Goal: Information Seeking & Learning: Find specific fact

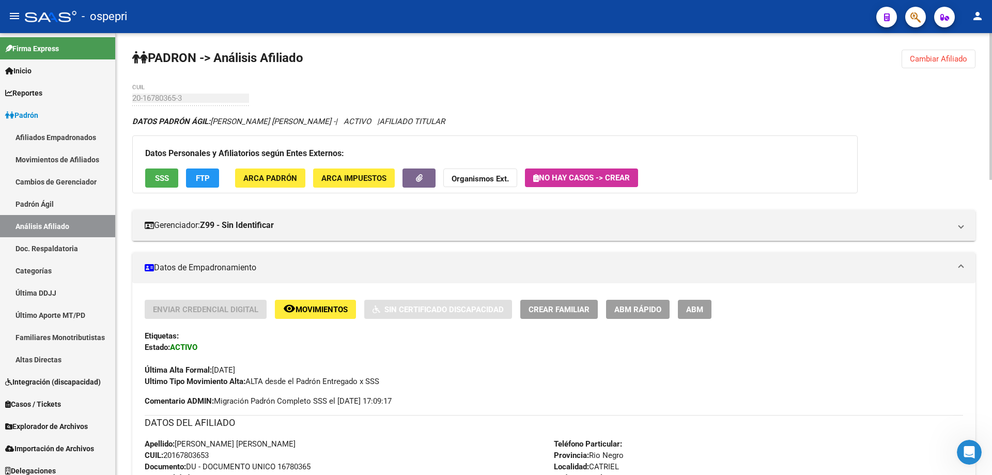
click at [926, 61] on span "Cambiar Afiliado" at bounding box center [938, 58] width 57 height 9
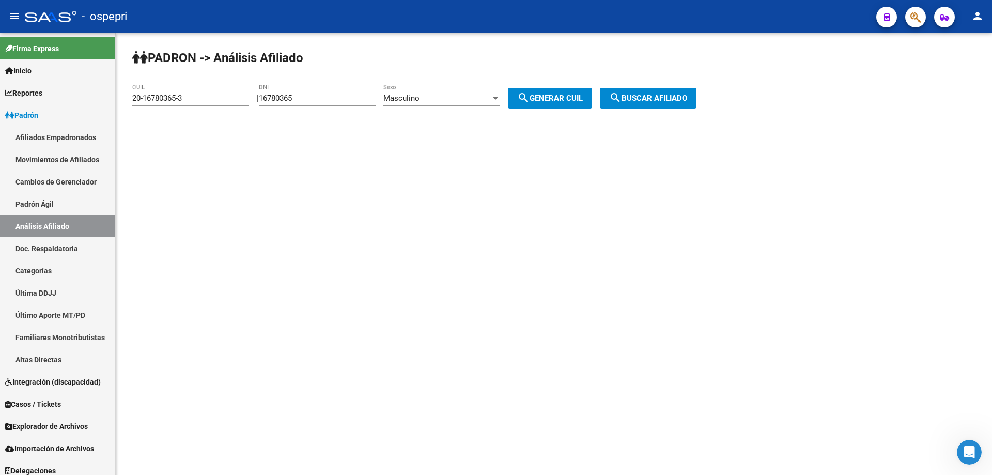
click at [280, 93] on input "16780365" at bounding box center [317, 97] width 117 height 9
paste input "30641119"
type input "30641119"
click at [576, 99] on span "search Generar CUIL" at bounding box center [550, 97] width 66 height 9
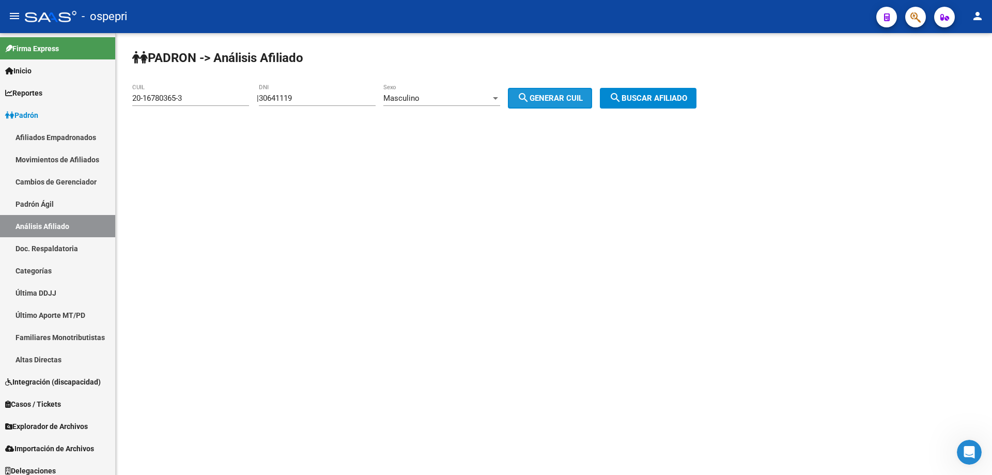
type input "20-30641119-6"
click at [637, 90] on button "search Buscar afiliado" at bounding box center [648, 98] width 97 height 21
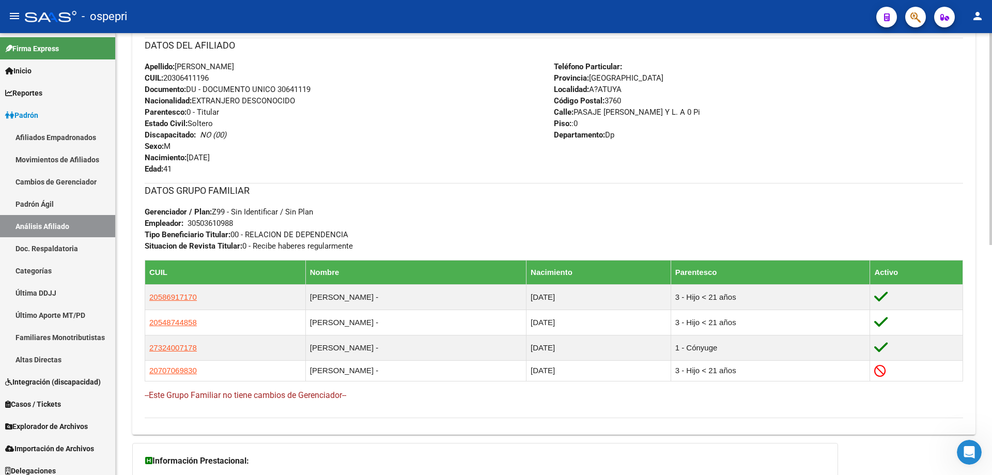
scroll to position [413, 0]
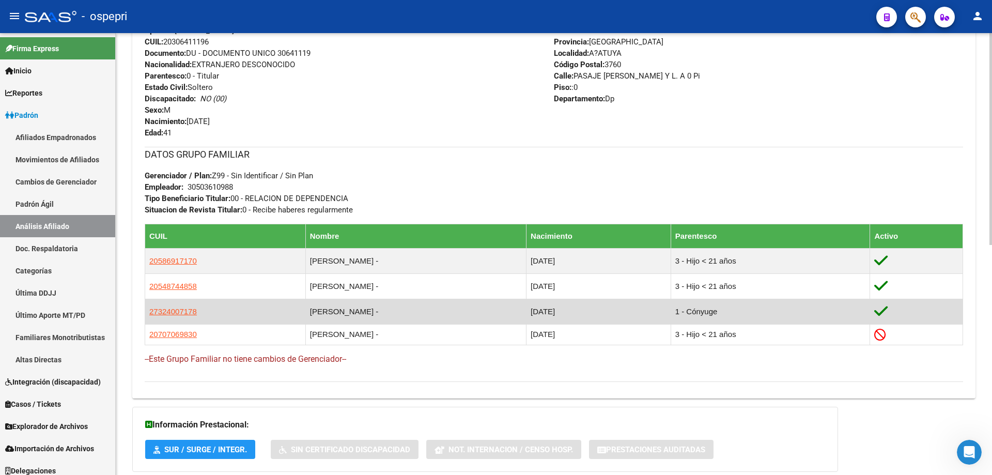
drag, startPoint x: 291, startPoint y: 310, endPoint x: 384, endPoint y: 316, distance: 93.7
click at [384, 317] on td "[PERSON_NAME] -" at bounding box center [415, 311] width 221 height 25
copy td "[PERSON_NAME]"
click at [183, 311] on span "27324007178" at bounding box center [173, 311] width 48 height 9
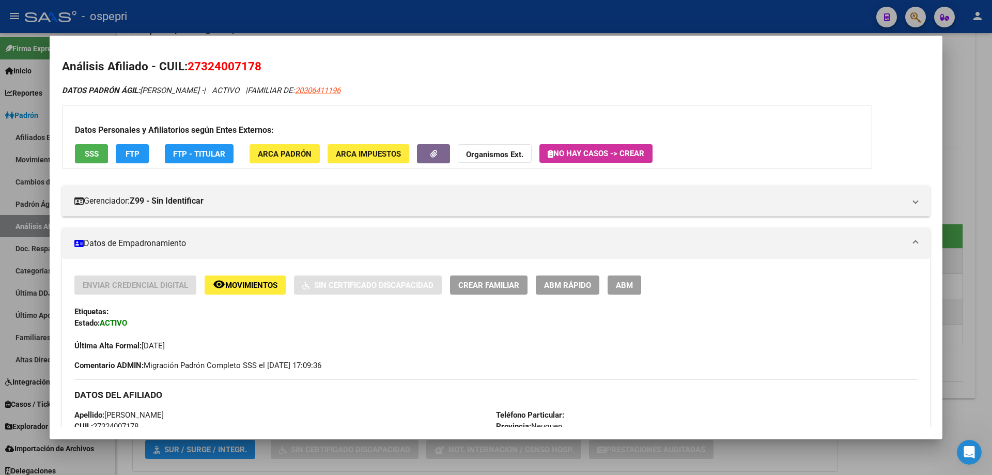
scroll to position [138, 0]
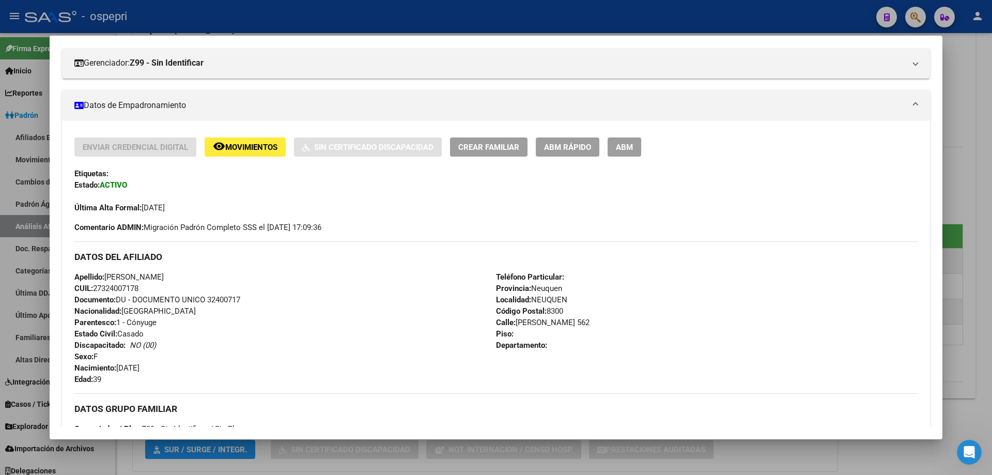
click at [107, 286] on span "CUIL: 27324007178" at bounding box center [106, 288] width 64 height 9
copy span "27324007178"
click at [973, 150] on div at bounding box center [496, 237] width 992 height 475
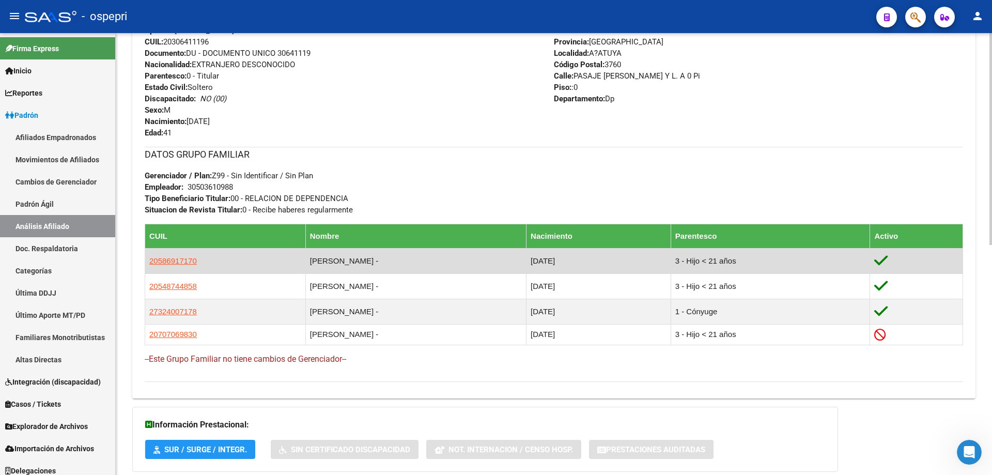
drag, startPoint x: 291, startPoint y: 262, endPoint x: 361, endPoint y: 263, distance: 69.2
click at [361, 263] on td "[PERSON_NAME] -" at bounding box center [415, 260] width 221 height 25
copy td "[PERSON_NAME]"
click at [183, 260] on span "20586917170" at bounding box center [173, 260] width 48 height 9
type textarea "20586917170"
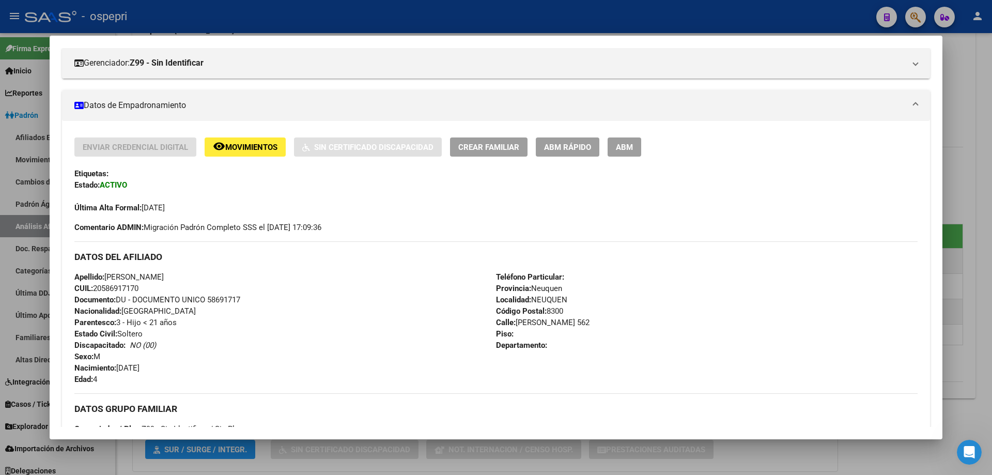
click at [123, 289] on span "CUIL: 20586917170" at bounding box center [106, 288] width 64 height 9
copy span "20586917170"
click at [964, 365] on div at bounding box center [496, 237] width 992 height 475
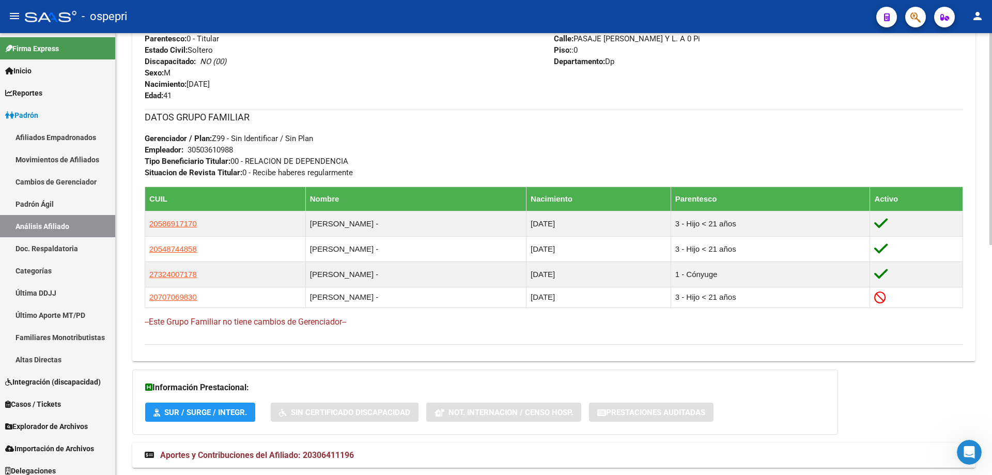
scroll to position [479, 0]
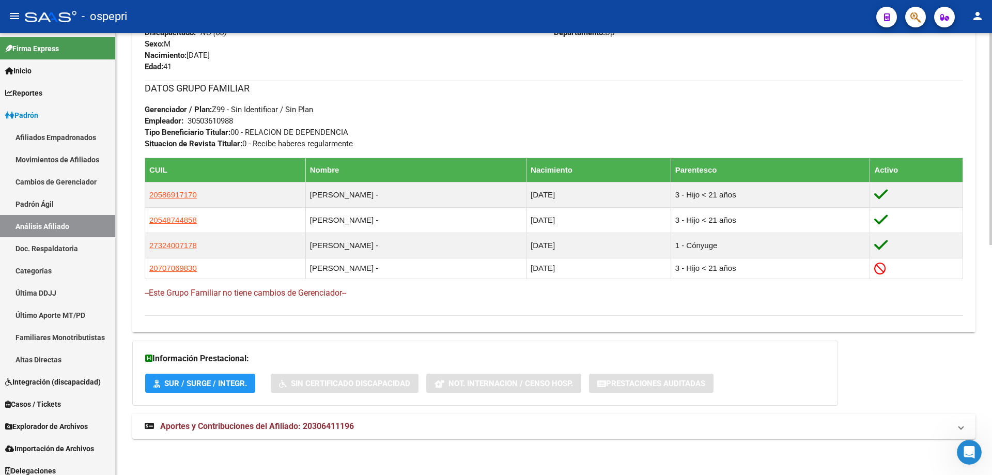
click at [293, 425] on span "Aportes y Contribuciones del Afiliado: 20306411196" at bounding box center [257, 426] width 194 height 10
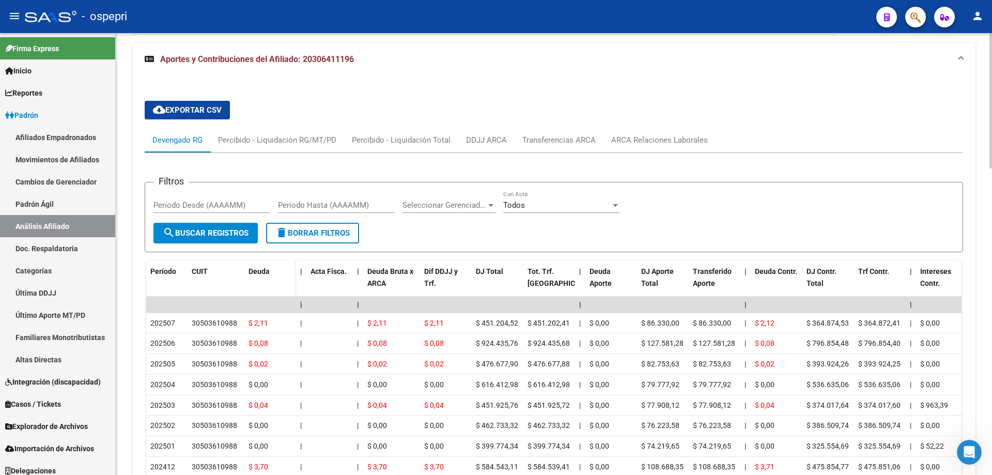
scroll to position [883, 0]
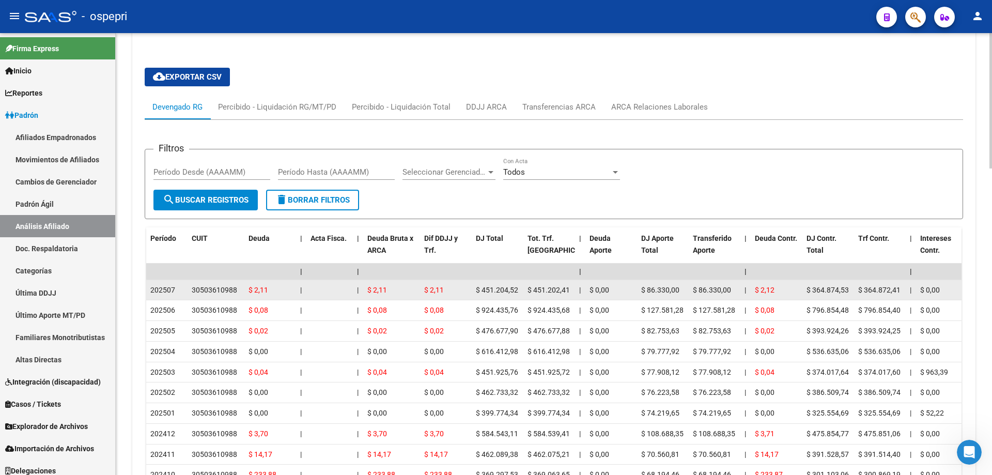
click at [219, 293] on div "30503610988" at bounding box center [214, 290] width 45 height 12
copy div "30503610988"
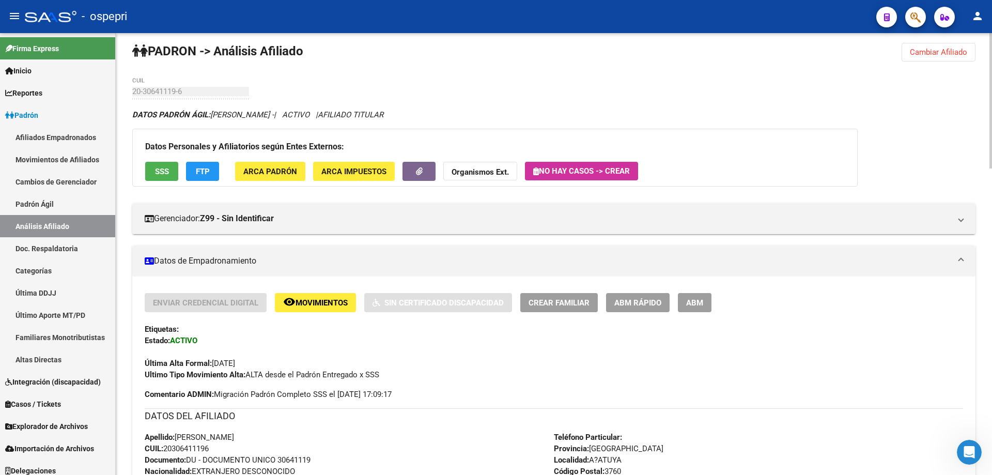
scroll to position [0, 0]
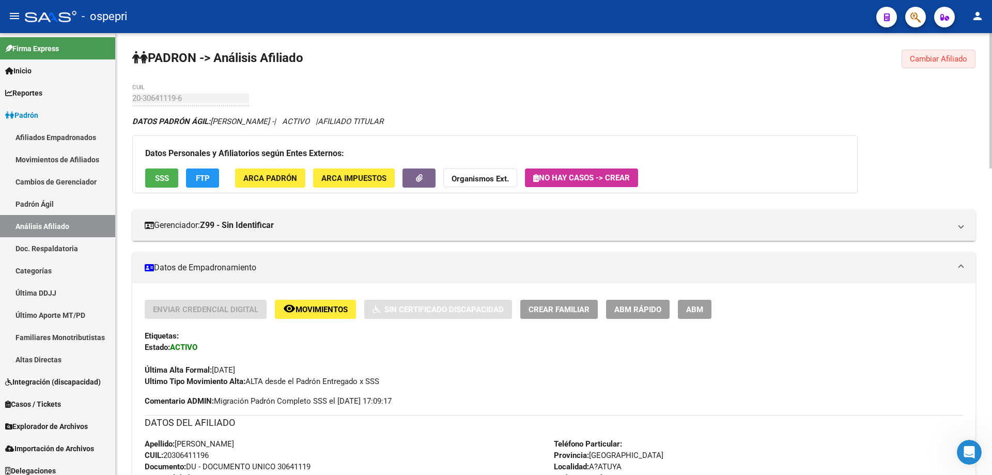
drag, startPoint x: 939, startPoint y: 63, endPoint x: 731, endPoint y: 72, distance: 207.8
click at [939, 65] on button "Cambiar Afiliado" at bounding box center [938, 59] width 74 height 19
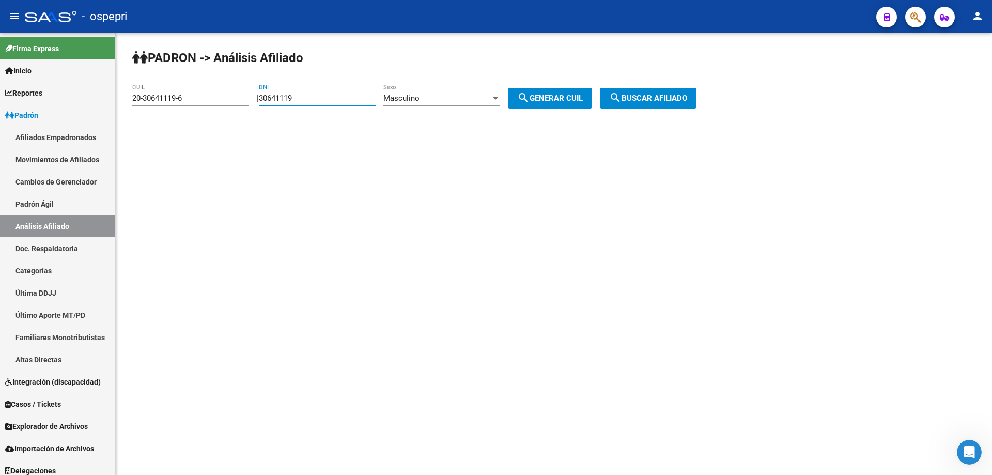
click at [292, 97] on input "30641119" at bounding box center [317, 97] width 117 height 9
paste input "9536425"
type input "39536425"
drag, startPoint x: 557, startPoint y: 96, endPoint x: 645, endPoint y: 105, distance: 87.7
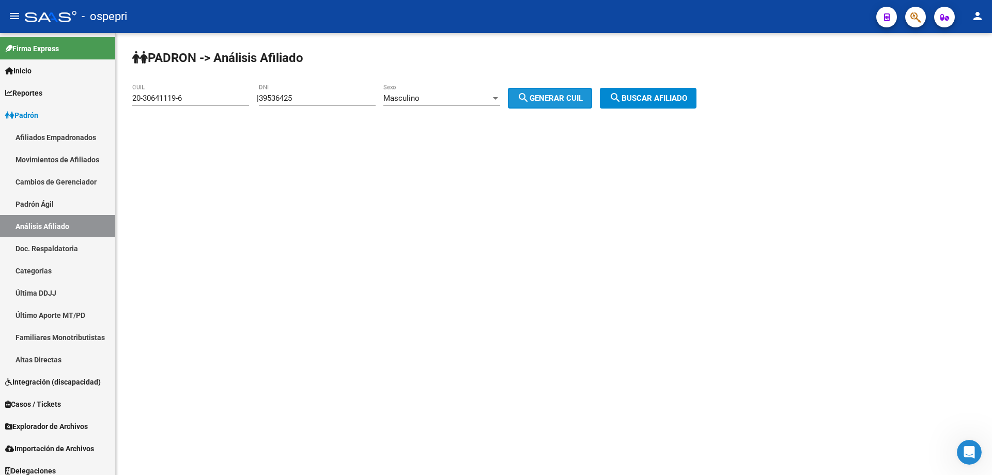
click at [569, 101] on span "search Generar CUIL" at bounding box center [550, 97] width 66 height 9
type input "20-39536425-2"
click at [651, 105] on button "search Buscar afiliado" at bounding box center [648, 98] width 97 height 21
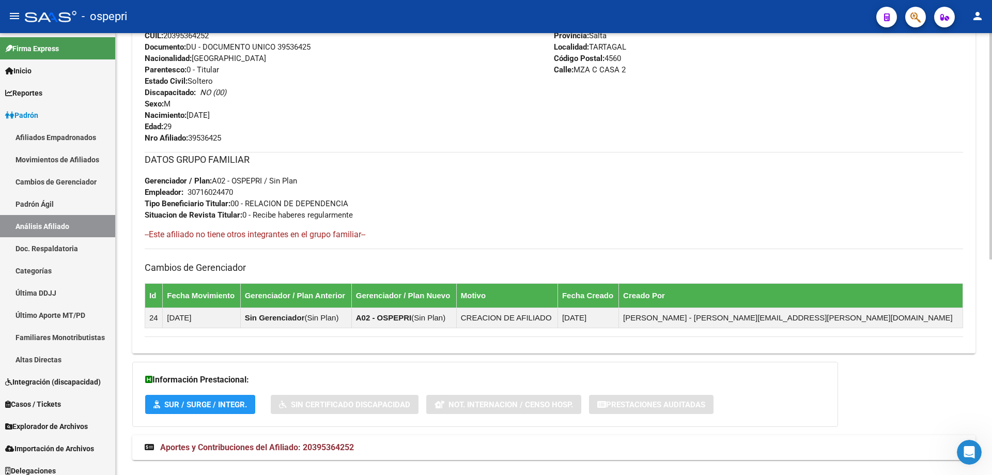
scroll to position [413, 0]
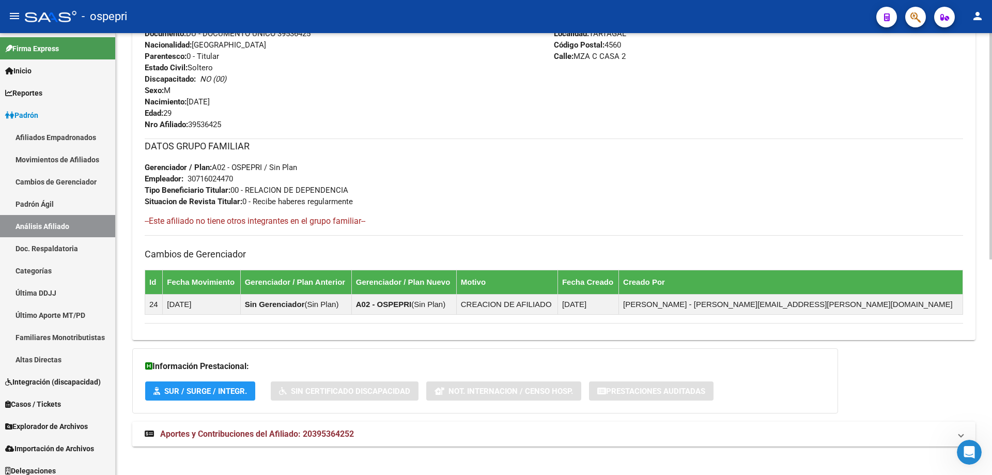
click at [390, 439] on mat-panel-title "Aportes y Contribuciones del Afiliado: 20395364252" at bounding box center [548, 433] width 806 height 11
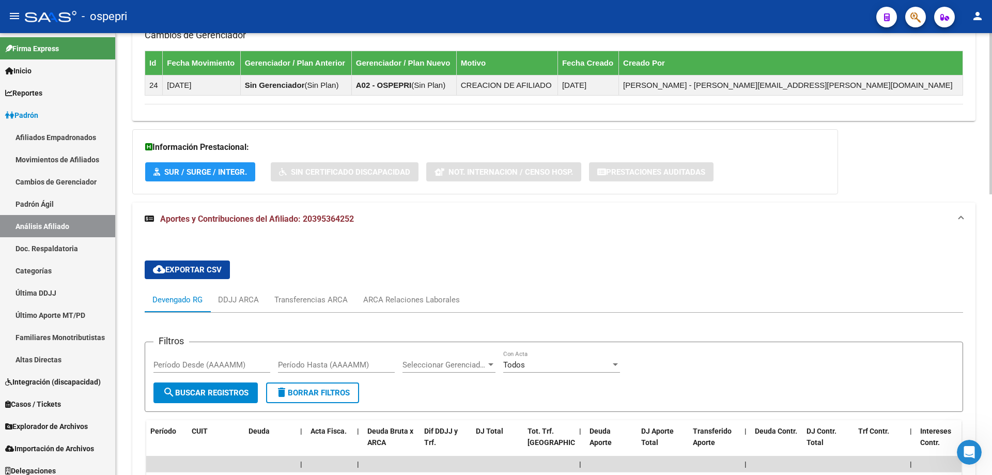
scroll to position [770, 0]
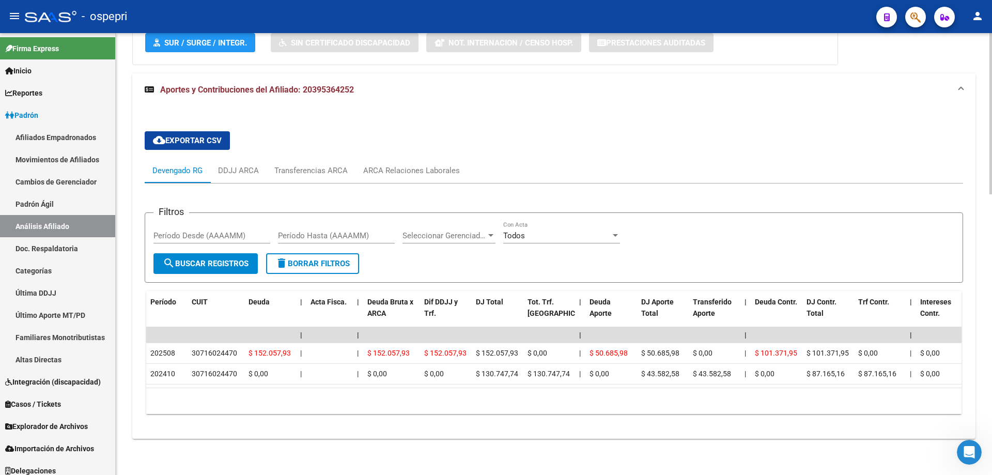
click at [423, 183] on div "Filtros Período Desde (AAAAMM) Período Hasta (AAAAMM) Seleccionar Gerenciador S…" at bounding box center [554, 302] width 818 height 239
click at [423, 165] on div "ARCA Relaciones Laborales" at bounding box center [411, 170] width 97 height 11
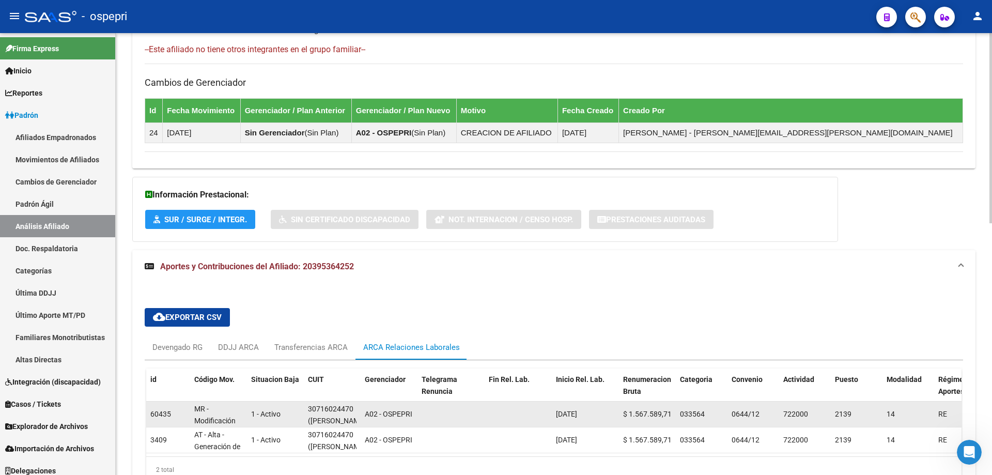
scroll to position [661, 0]
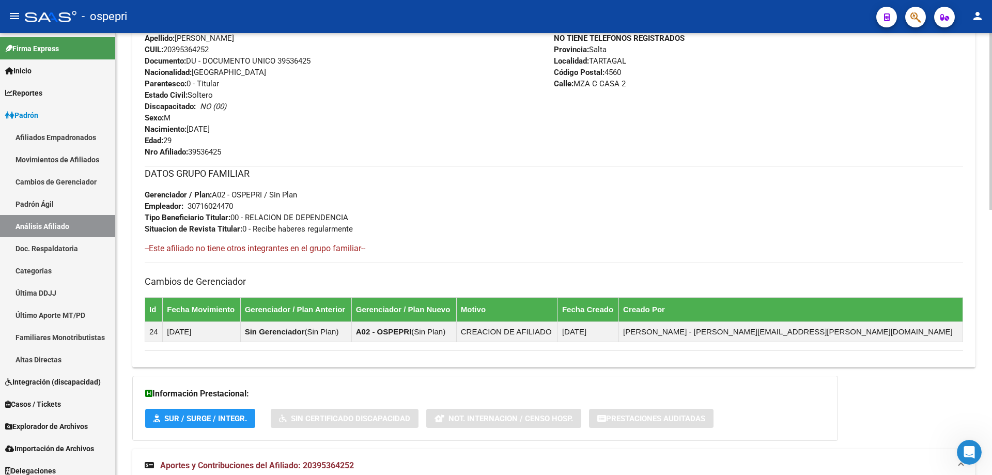
click at [214, 204] on div "30716024470" at bounding box center [210, 205] width 45 height 11
copy div "30716024470"
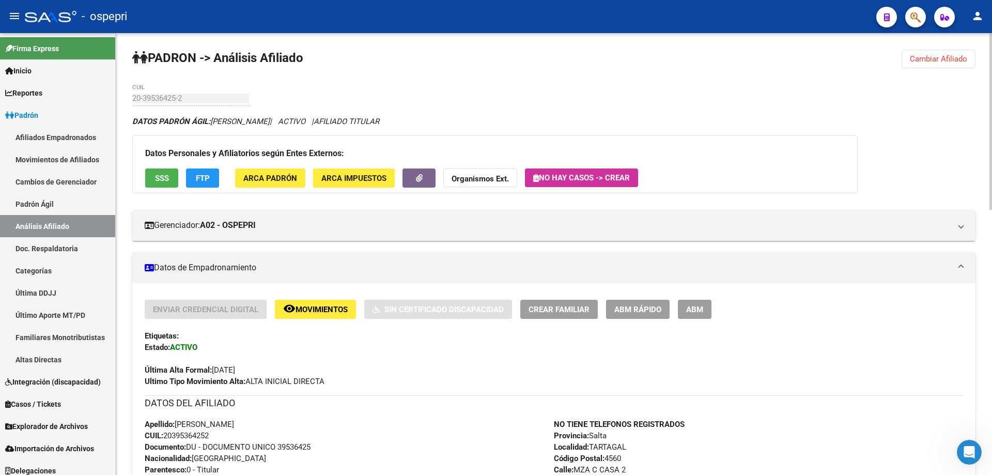
scroll to position [275, 0]
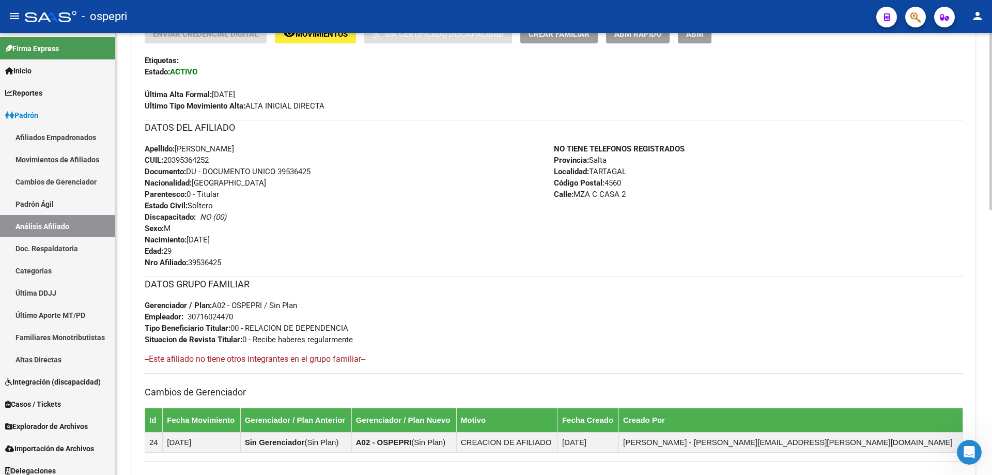
drag, startPoint x: 176, startPoint y: 160, endPoint x: 209, endPoint y: 163, distance: 33.7
click at [209, 163] on span "CUIL: 20395364252" at bounding box center [177, 159] width 64 height 9
copy span "39536425"
click at [197, 162] on span "CUIL: 20395364252" at bounding box center [177, 159] width 64 height 9
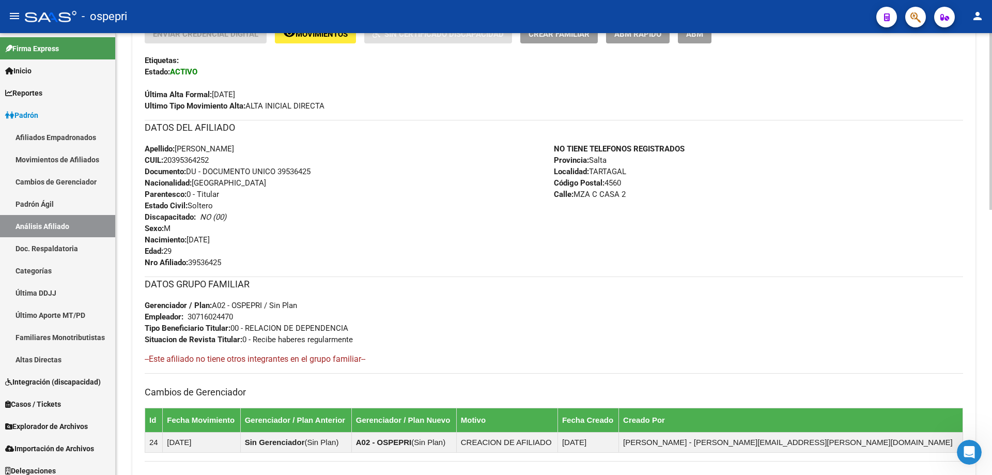
click at [197, 162] on span "CUIL: 20395364252" at bounding box center [177, 159] width 64 height 9
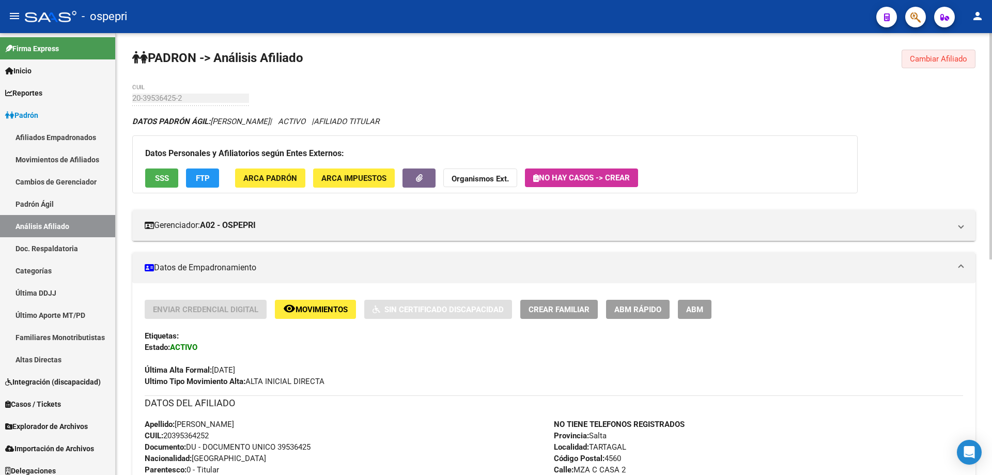
click at [937, 64] on button "Cambiar Afiliado" at bounding box center [938, 59] width 74 height 19
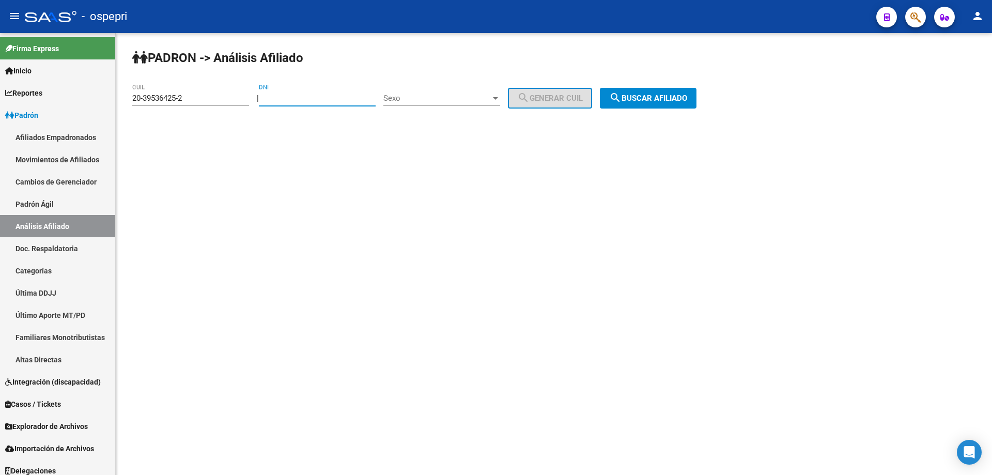
click at [309, 101] on input "DNI" at bounding box center [317, 97] width 117 height 9
paste input "24877178"
type input "24877178"
click at [456, 103] on div "Sexo Sexo" at bounding box center [441, 95] width 117 height 22
click at [454, 103] on span "Masculino" at bounding box center [453, 98] width 117 height 23
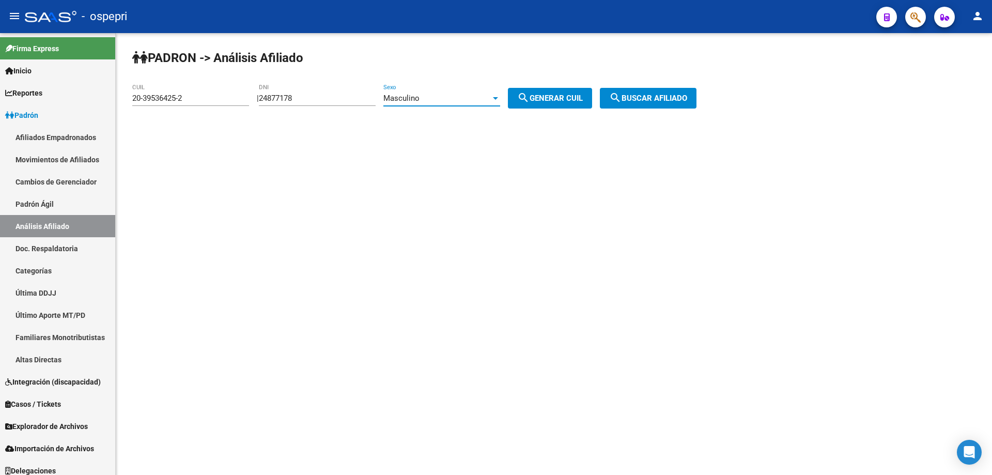
click at [569, 98] on span "search Generar CUIL" at bounding box center [550, 97] width 66 height 9
type input "20-24877178-0"
click at [651, 92] on button "search Buscar afiliado" at bounding box center [648, 98] width 97 height 21
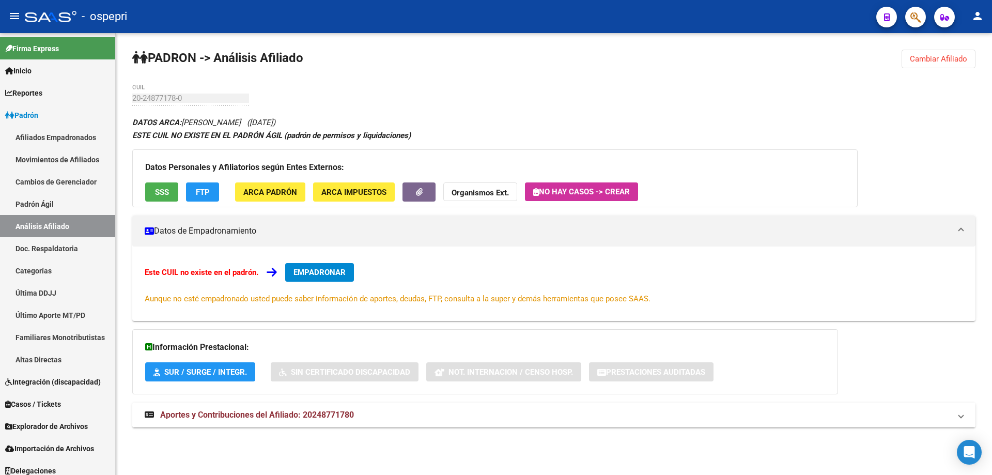
click at [235, 411] on span "Aportes y Contribuciones del Afiliado: 20248771780" at bounding box center [257, 415] width 194 height 10
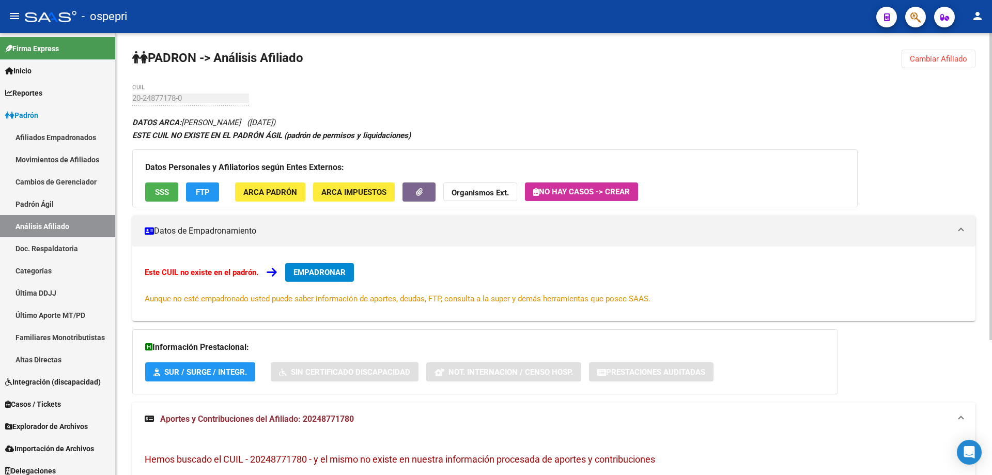
click at [944, 53] on button "Cambiar Afiliado" at bounding box center [938, 59] width 74 height 19
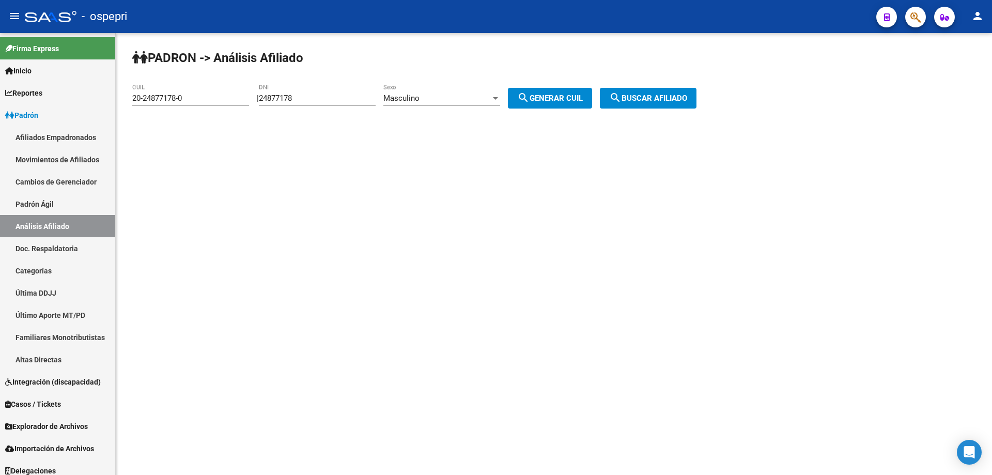
click at [283, 93] on div "24877178 DNI" at bounding box center [317, 95] width 117 height 22
click at [286, 95] on input "24877178" at bounding box center [317, 97] width 117 height 9
click at [583, 96] on span "search Generar CUIL" at bounding box center [550, 97] width 66 height 9
click at [661, 92] on button "search Buscar afiliado" at bounding box center [648, 98] width 97 height 21
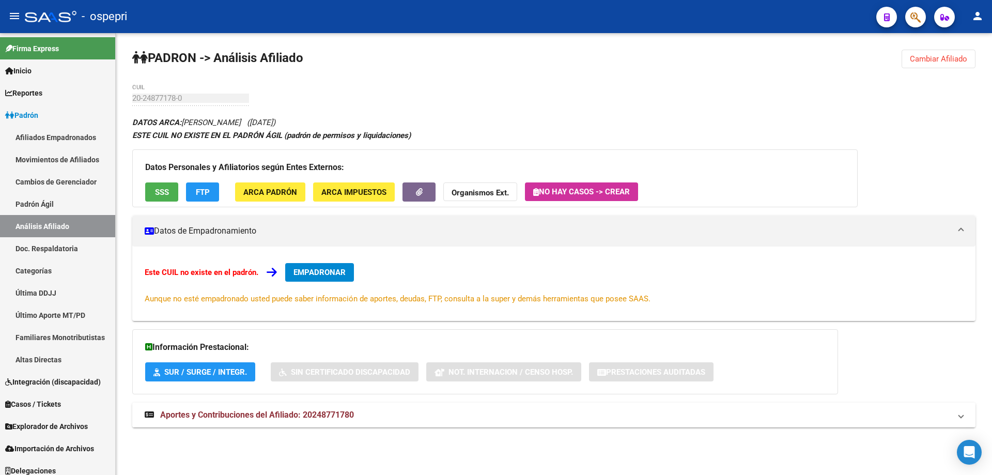
click at [336, 419] on span "Aportes y Contribuciones del Afiliado: 20248771780" at bounding box center [257, 415] width 194 height 10
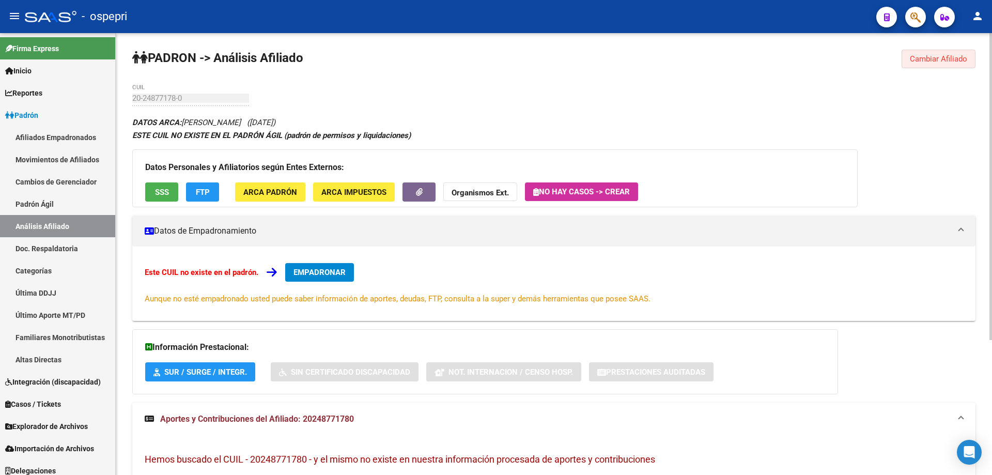
click at [922, 59] on span "Cambiar Afiliado" at bounding box center [938, 58] width 57 height 9
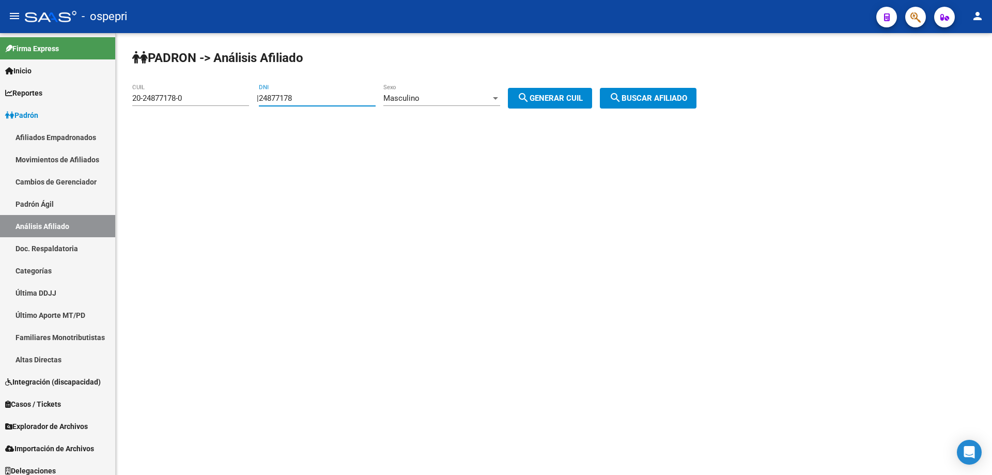
click at [295, 98] on input "24877178" at bounding box center [317, 97] width 117 height 9
drag, startPoint x: 295, startPoint y: 98, endPoint x: 363, endPoint y: 99, distance: 68.2
click at [295, 98] on input "24877178" at bounding box center [317, 97] width 117 height 9
paste input "36824204"
type input "36824204"
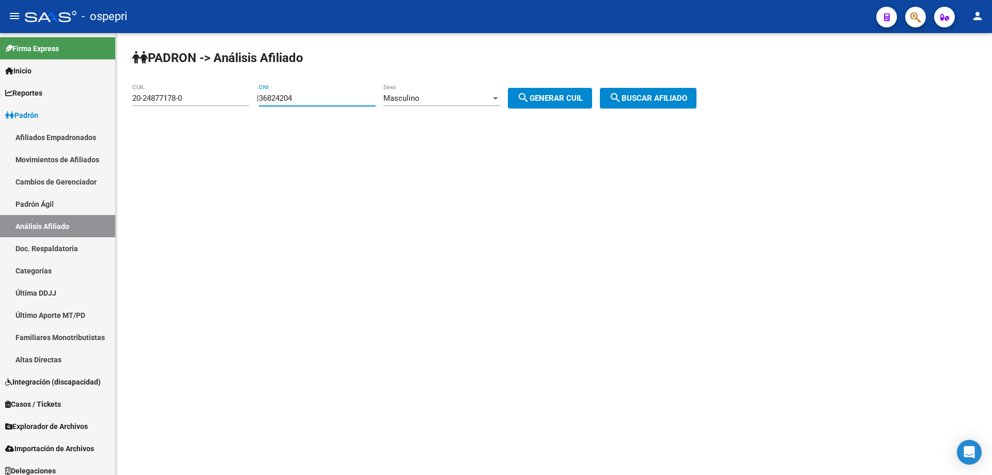
click at [486, 99] on div "Masculino" at bounding box center [436, 97] width 107 height 9
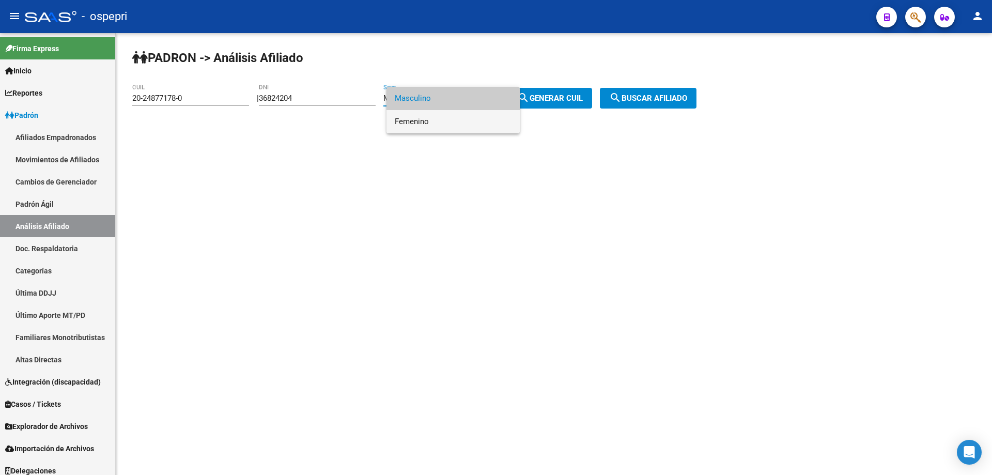
click at [430, 123] on span "Femenino" at bounding box center [453, 121] width 117 height 23
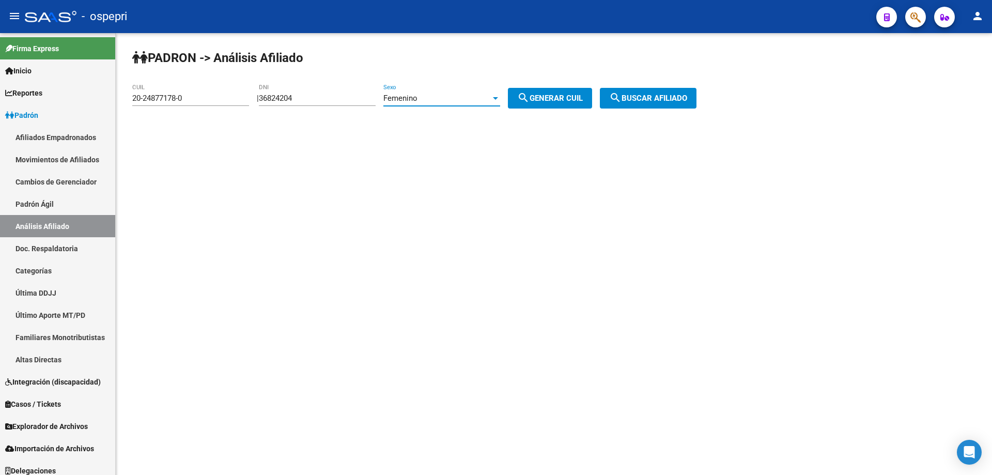
click at [562, 94] on span "search Generar CUIL" at bounding box center [550, 97] width 66 height 9
type input "27-36824204-2"
click at [654, 91] on button "search Buscar afiliado" at bounding box center [648, 98] width 97 height 21
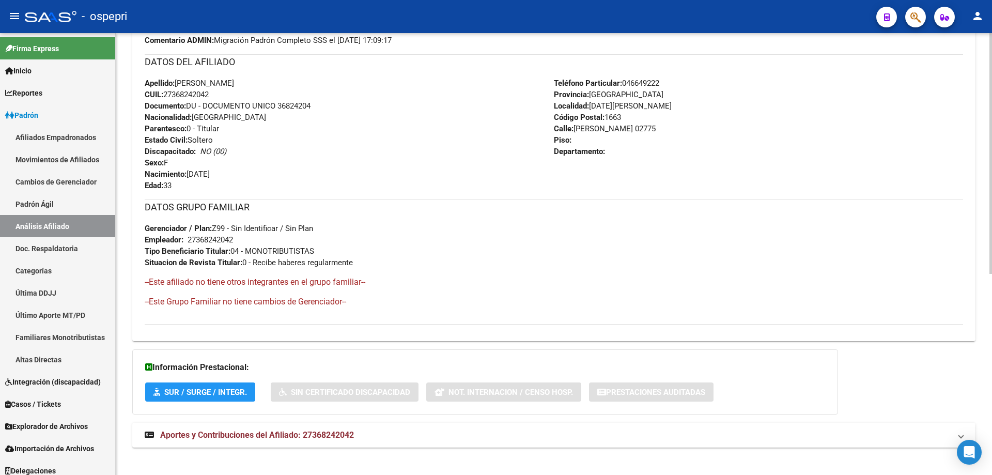
scroll to position [369, 0]
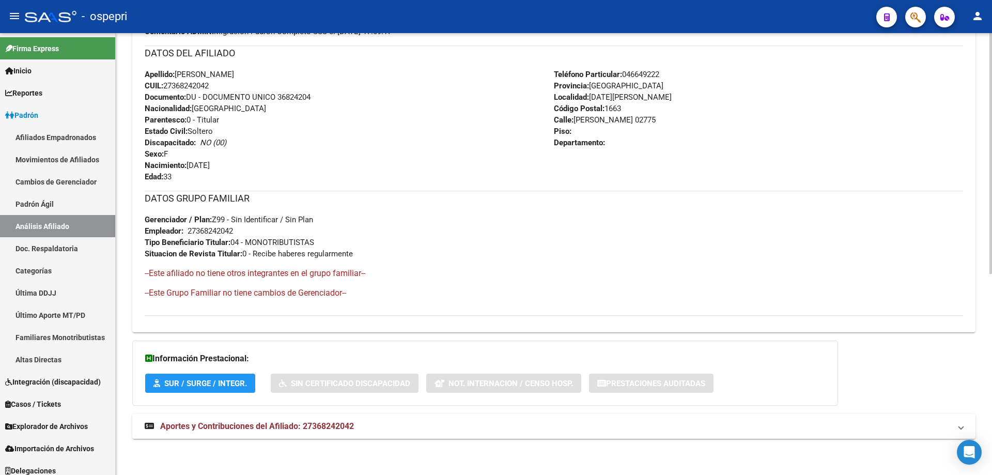
click at [348, 426] on span "Aportes y Contribuciones del Afiliado: 27368242042" at bounding box center [257, 426] width 194 height 10
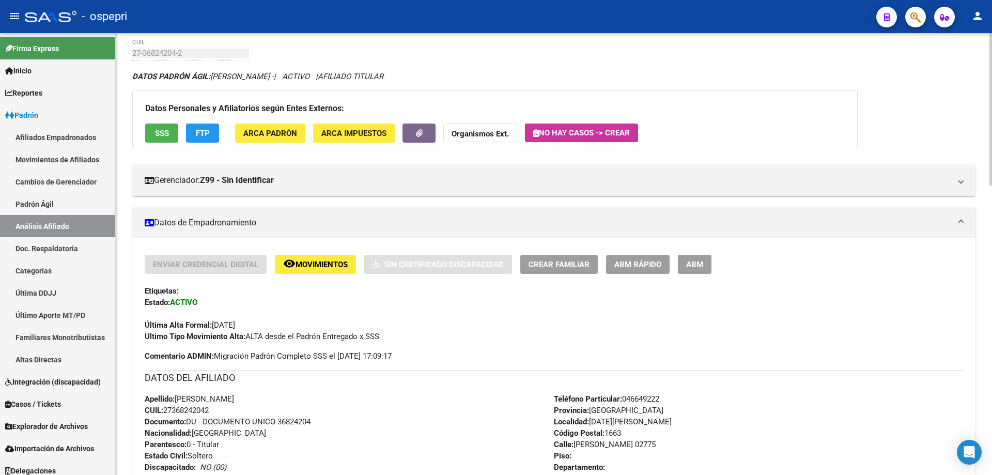
scroll to position [0, 0]
